Goal: Task Accomplishment & Management: Complete application form

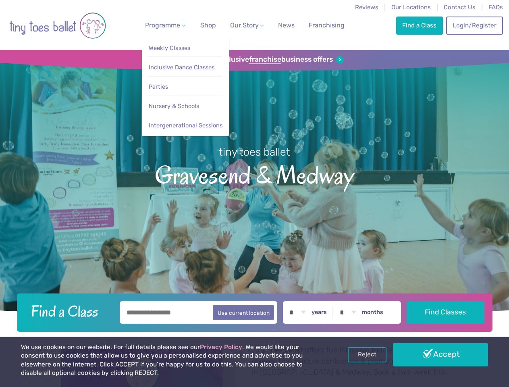
click at [164, 25] on span "Programme" at bounding box center [162, 25] width 35 height 8
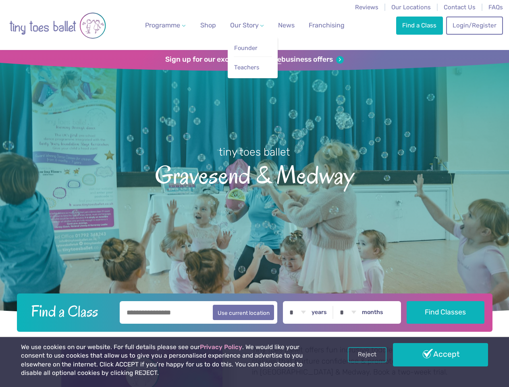
click at [240, 25] on span "Our Story" at bounding box center [244, 25] width 29 height 8
click at [254, 60] on strong "franchise" at bounding box center [265, 59] width 32 height 9
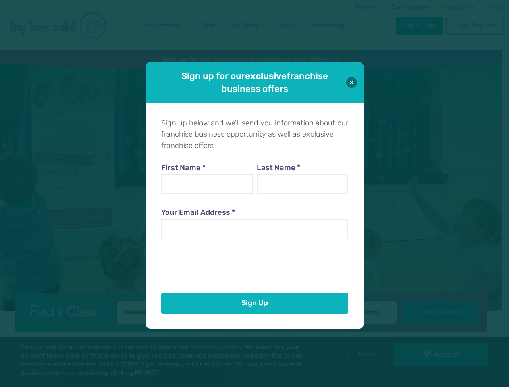
click at [254, 311] on button "Sign Up" at bounding box center [254, 303] width 187 height 21
click at [367, 355] on div "Sign up for our exclusive franchise business offers Sign up below and we'll sen…" at bounding box center [254, 193] width 509 height 387
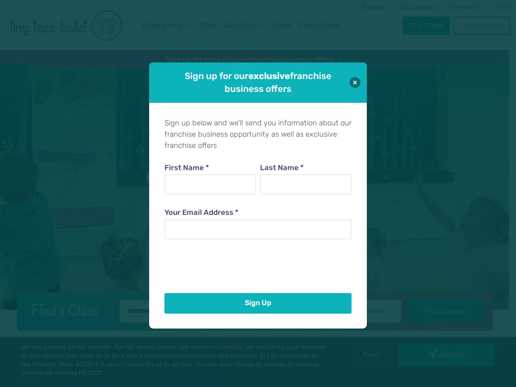
click at [441, 355] on div "Sign up for our exclusive franchise business offers Sign up below and we'll sen…" at bounding box center [258, 193] width 516 height 387
